Goal: Task Accomplishment & Management: Complete application form

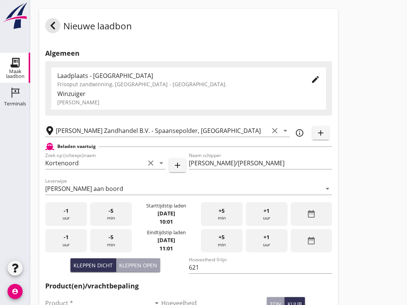
click at [148, 272] on button "Kleppen open" at bounding box center [138, 265] width 44 height 14
type input "518"
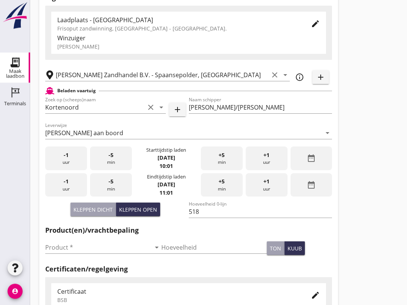
scroll to position [56, 0]
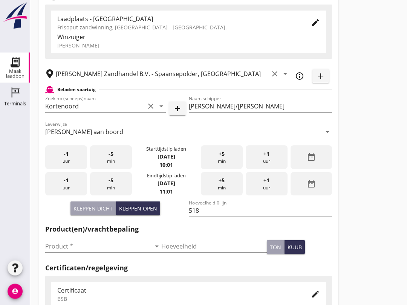
click at [83, 253] on input "Product *" at bounding box center [97, 247] width 105 height 12
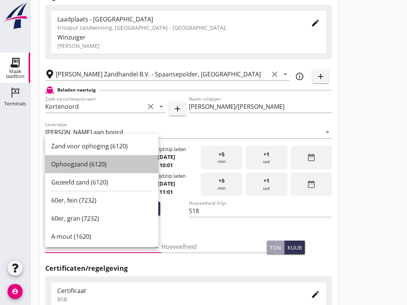
click at [107, 166] on div "Ophoogzand (6120)" at bounding box center [101, 164] width 101 height 9
type input "Ophoogzand (6120)"
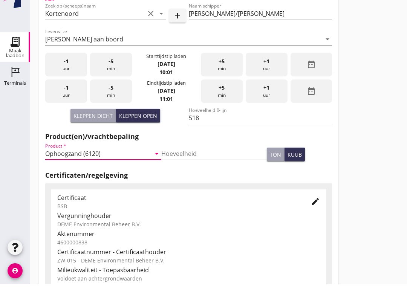
scroll to position [239, 0]
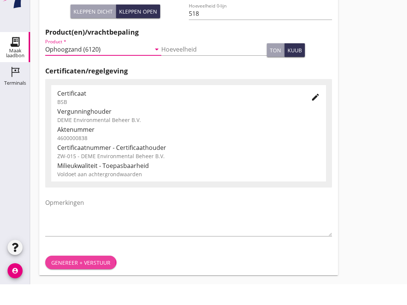
click at [94, 279] on div "Genereer + verstuur" at bounding box center [80, 283] width 59 height 8
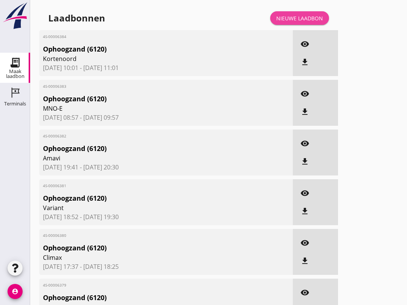
click at [315, 22] on div "Nieuwe laadbon" at bounding box center [299, 18] width 47 height 8
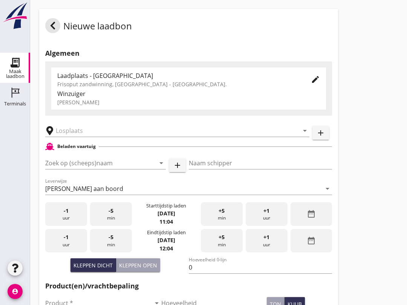
click at [79, 166] on input "Zoek op (scheeps)naam" at bounding box center [94, 163] width 99 height 12
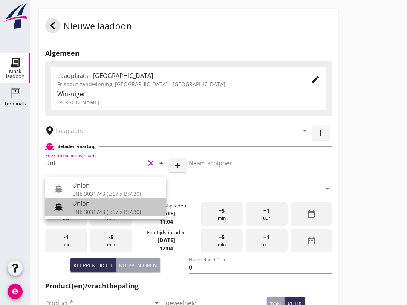
click at [93, 207] on div "Union" at bounding box center [115, 203] width 87 height 9
type input "Union"
type input "[PERSON_NAME]"
type input "480"
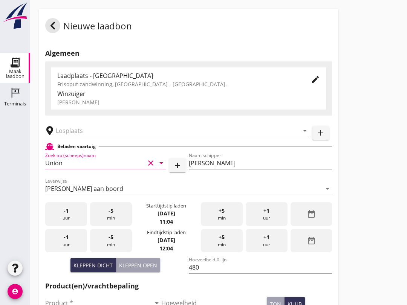
click at [74, 133] on input "text" at bounding box center [172, 131] width 232 height 12
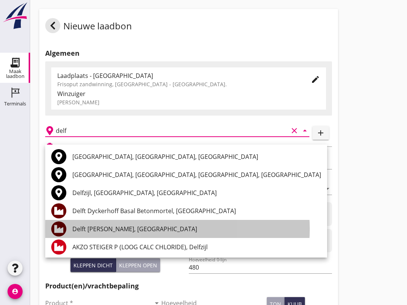
click at [132, 228] on div "Delft [PERSON_NAME], [GEOGRAPHIC_DATA]" at bounding box center [196, 228] width 248 height 9
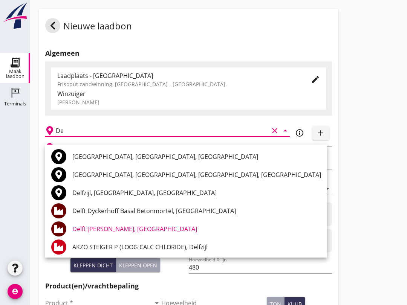
type input "D"
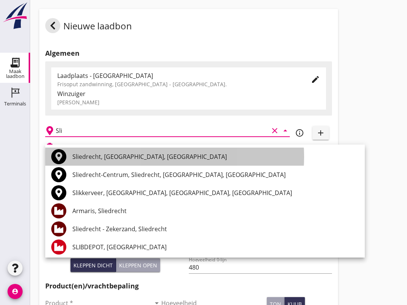
click at [92, 155] on div "Sliedrecht, [GEOGRAPHIC_DATA], [GEOGRAPHIC_DATA]" at bounding box center [215, 156] width 286 height 9
type input "Sliedrecht, [GEOGRAPHIC_DATA], [GEOGRAPHIC_DATA]"
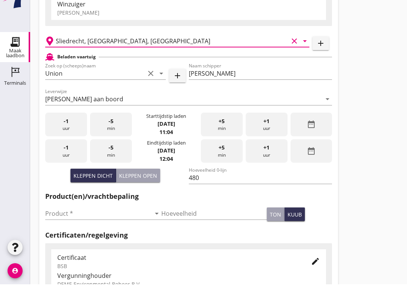
scroll to position [70, 0]
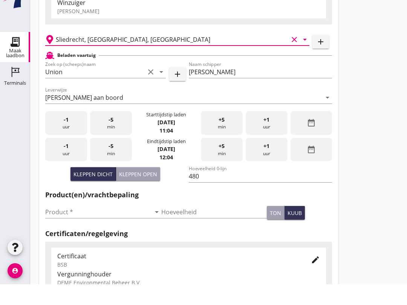
click at [87, 227] on input "Product *" at bounding box center [97, 233] width 105 height 12
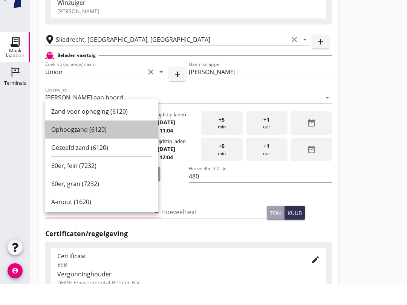
click at [104, 146] on div "Ophoogzand (6120)" at bounding box center [101, 150] width 101 height 9
type input "Ophoogzand (6120)"
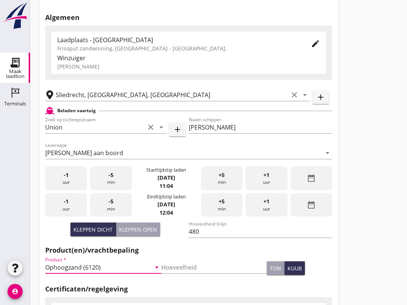
scroll to position [34, 0]
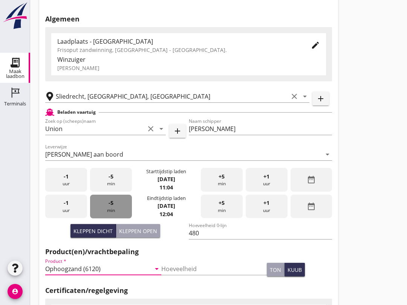
click at [108, 207] on span "-5" at bounding box center [110, 203] width 5 height 8
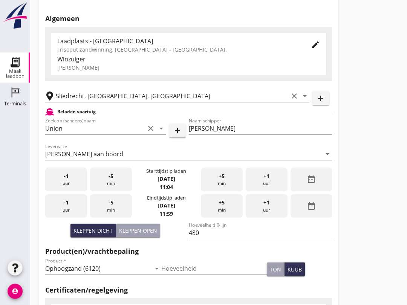
scroll to position [35, 0]
click at [113, 216] on div "-5 min" at bounding box center [111, 206] width 42 height 24
click at [119, 211] on div "-5 min" at bounding box center [111, 206] width 42 height 24
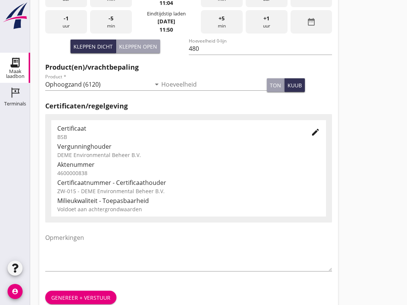
scroll to position [239, 0]
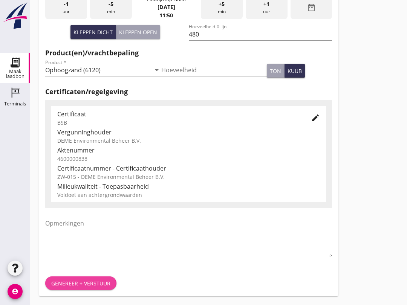
click at [90, 285] on div "Genereer + verstuur" at bounding box center [80, 283] width 59 height 8
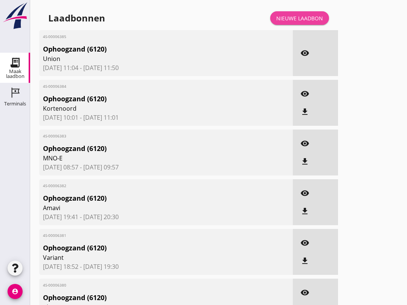
click at [313, 21] on link "Nieuwe laadbon" at bounding box center [299, 18] width 59 height 14
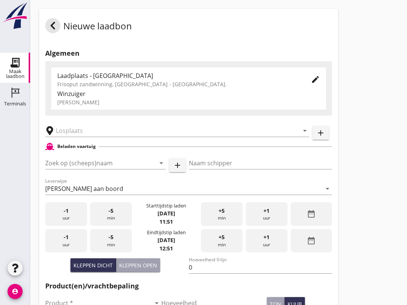
click at [83, 169] on input "Zoek op (scheeps)naam" at bounding box center [94, 163] width 99 height 12
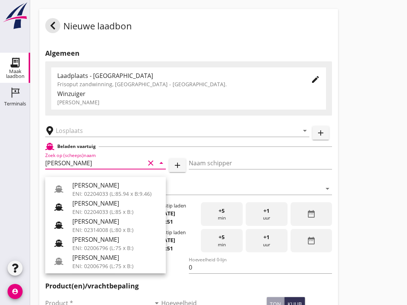
click at [116, 189] on div "[PERSON_NAME]" at bounding box center [115, 185] width 87 height 9
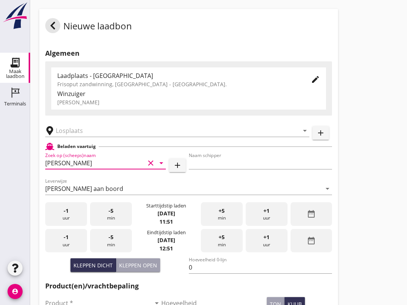
type input "[PERSON_NAME]"
type input "967"
click at [116, 134] on input "text" at bounding box center [172, 131] width 232 height 12
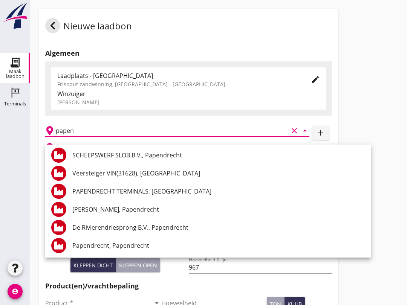
scroll to position [128, 0]
click at [177, 223] on div "De Rivierendriesprong B.V., Papendrecht" at bounding box center [218, 227] width 292 height 9
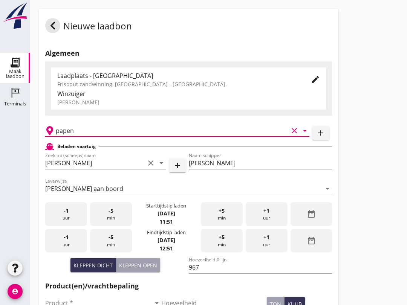
type input "De Rivierendriesprong B.V., Papendrecht"
